Goal: Task Accomplishment & Management: Complete application form

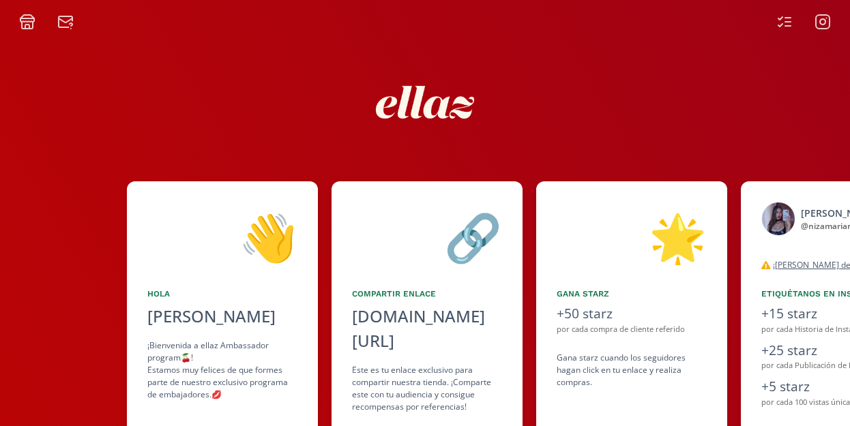
scroll to position [0, 205]
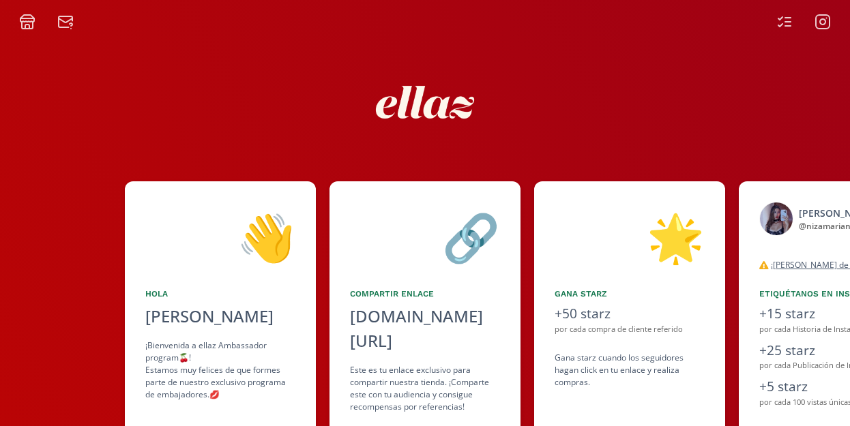
click at [485, 240] on div "🔗" at bounding box center [425, 237] width 150 height 70
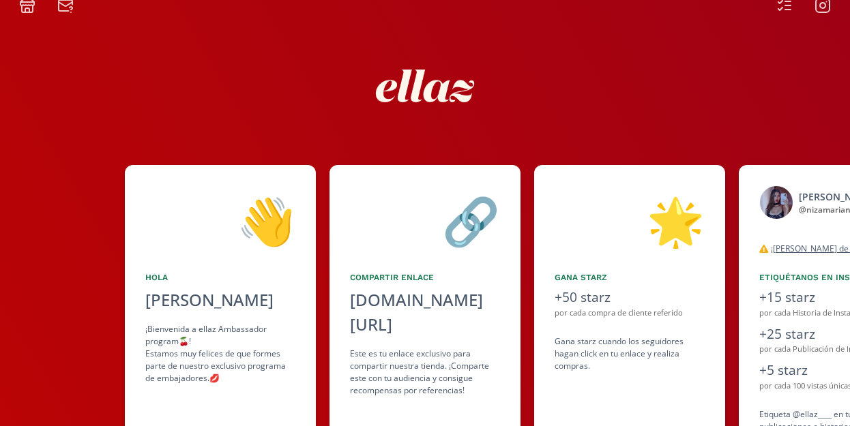
scroll to position [17, 0]
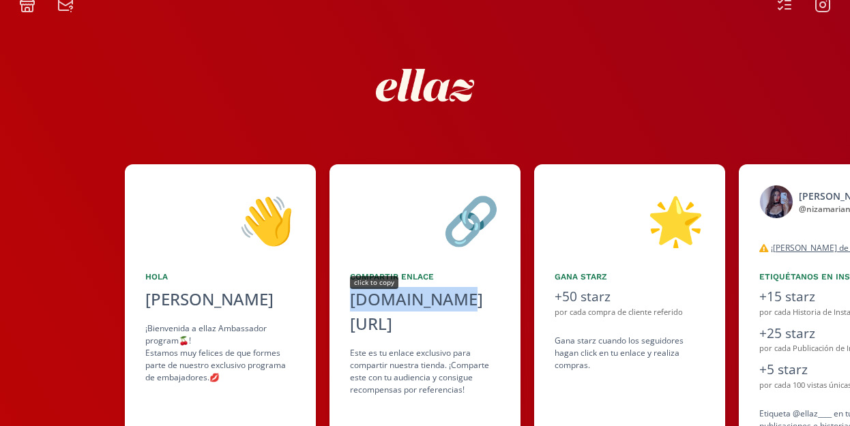
click at [383, 304] on div "[DOMAIN_NAME][URL]" at bounding box center [425, 311] width 150 height 49
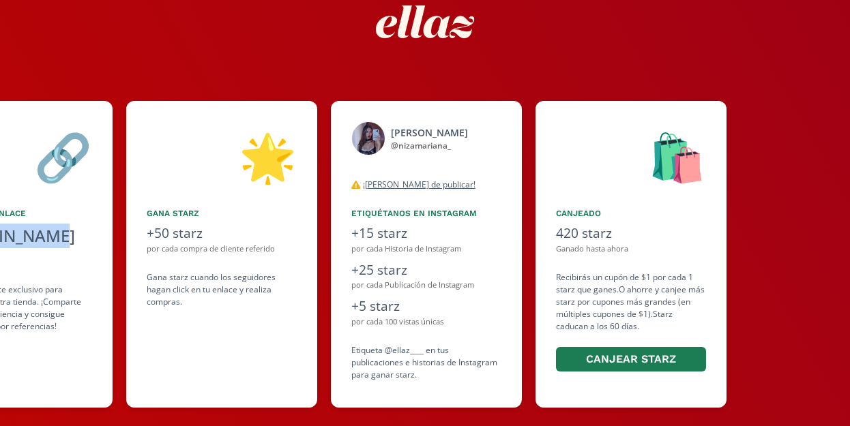
scroll to position [0, 614]
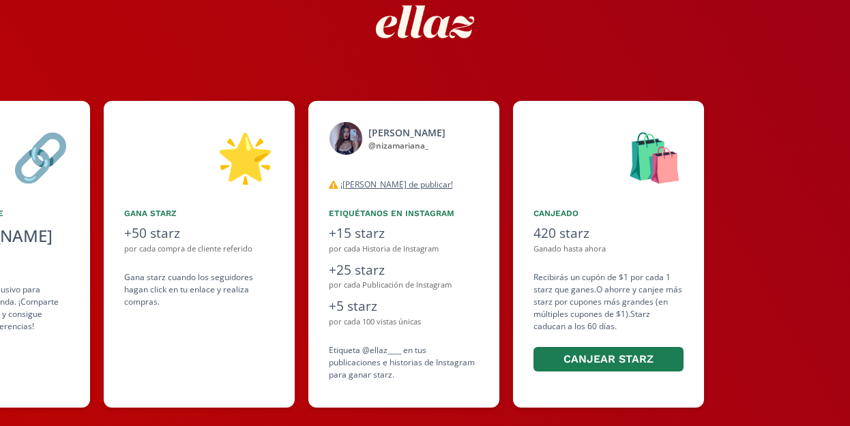
scroll to position [0, 614]
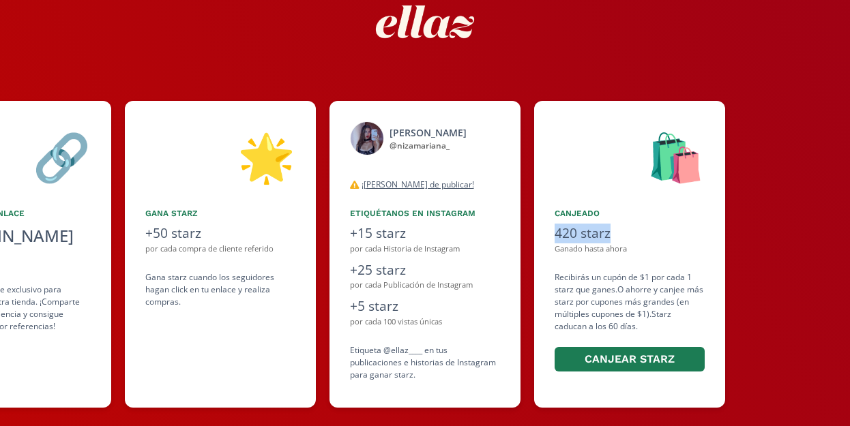
drag, startPoint x: 557, startPoint y: 236, endPoint x: 635, endPoint y: 236, distance: 77.8
click at [632, 236] on div "420 starz" at bounding box center [630, 234] width 150 height 20
click at [635, 236] on div "420 starz" at bounding box center [630, 234] width 150 height 20
drag, startPoint x: 580, startPoint y: 235, endPoint x: 603, endPoint y: 235, distance: 23.2
click at [603, 235] on div "420 starz" at bounding box center [630, 234] width 150 height 20
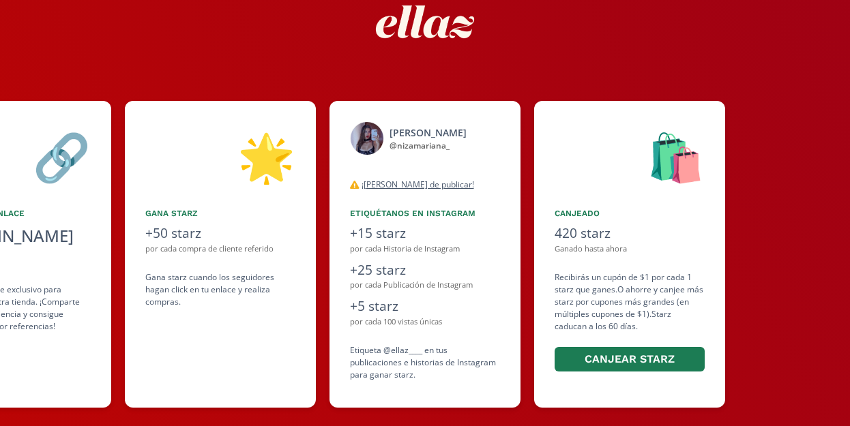
click at [527, 59] on div at bounding box center [425, 22] width 819 height 145
